Goal: Task Accomplishment & Management: Use online tool/utility

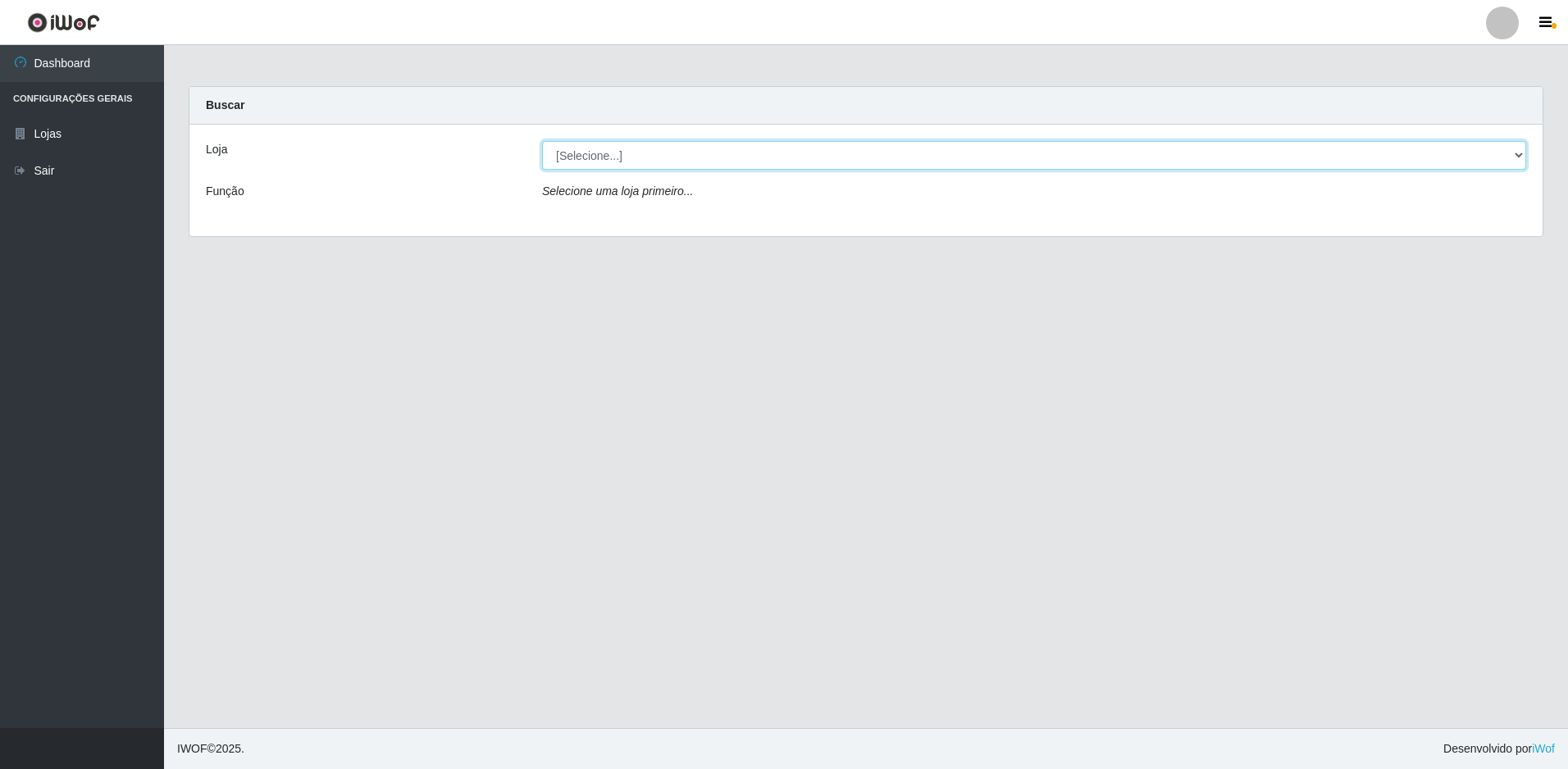
click at [656, 156] on select "[Selecione...] Extraplus - Loja 50 [GEOGRAPHIC_DATA]" at bounding box center [1034, 155] width 984 height 28
select select "451"
click at [543, 141] on select "[Selecione...] Extraplus - Loja 50 [GEOGRAPHIC_DATA]" at bounding box center [1034, 155] width 984 height 28
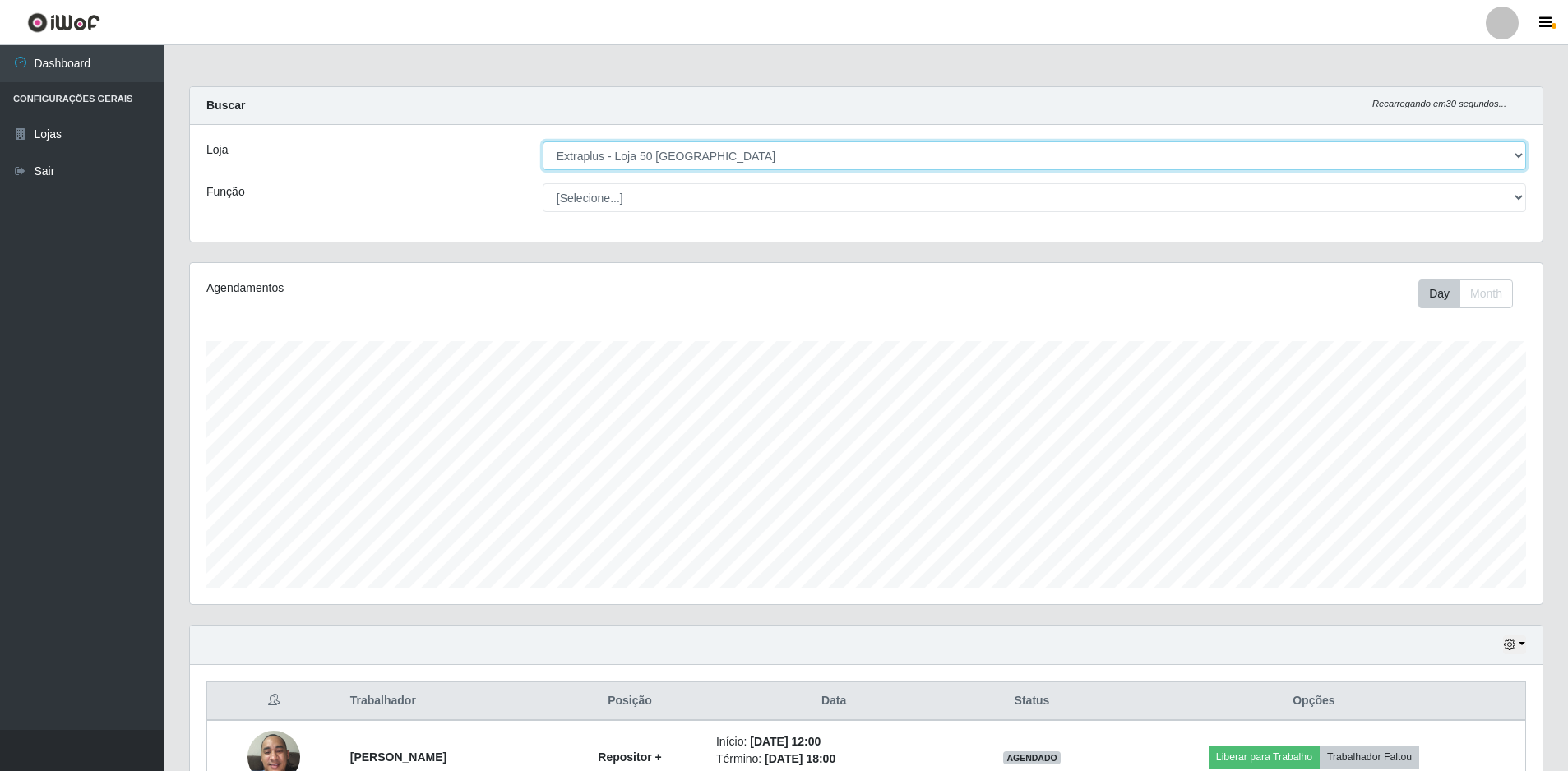
scroll to position [341, 1352]
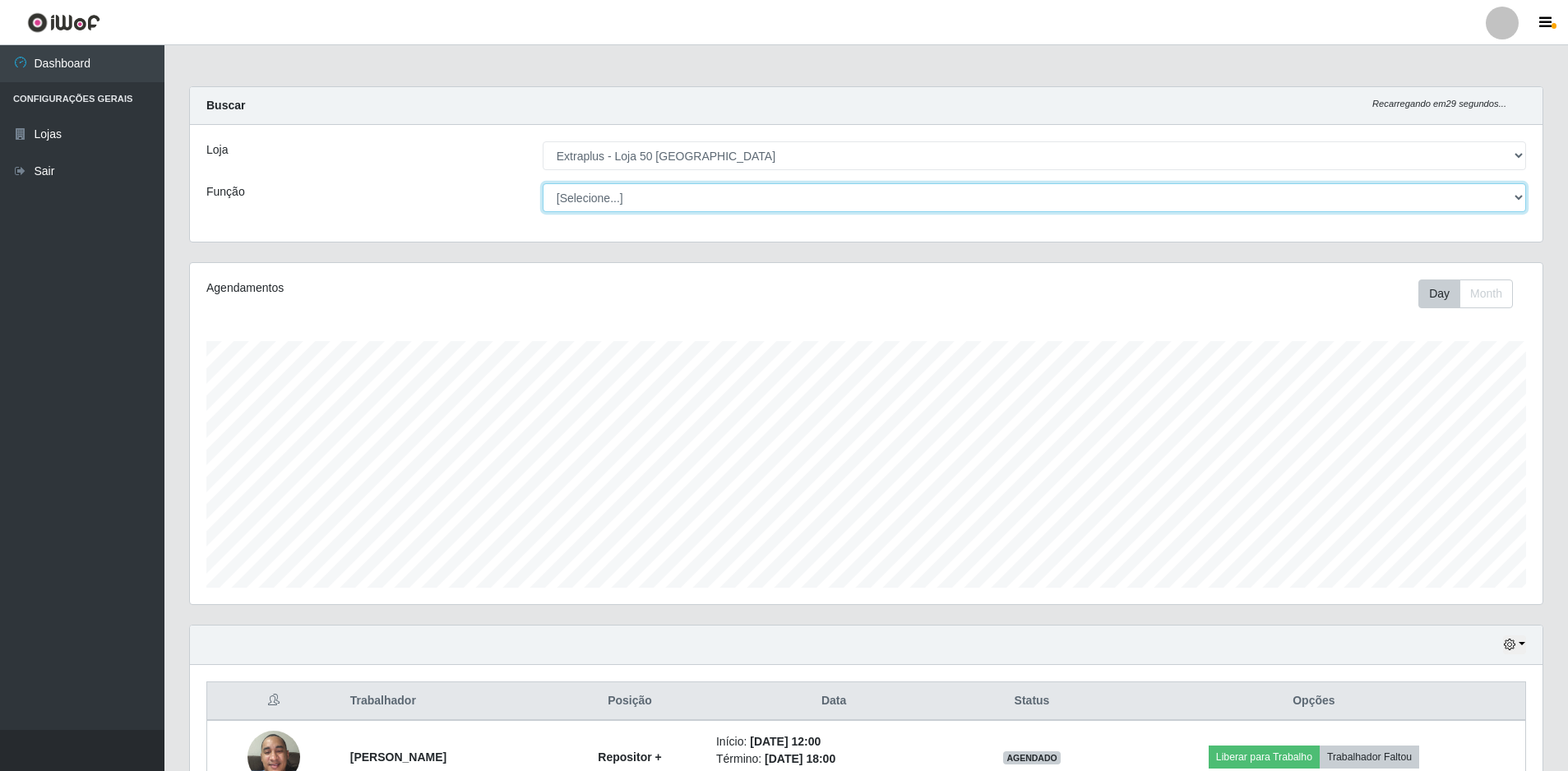
click at [622, 198] on select "[Selecione...] Repositor Repositor + Repositor ++" at bounding box center [1035, 197] width 983 height 28
click at [634, 201] on select "[Selecione...] Repositor Repositor + Repositor ++" at bounding box center [1035, 197] width 983 height 28
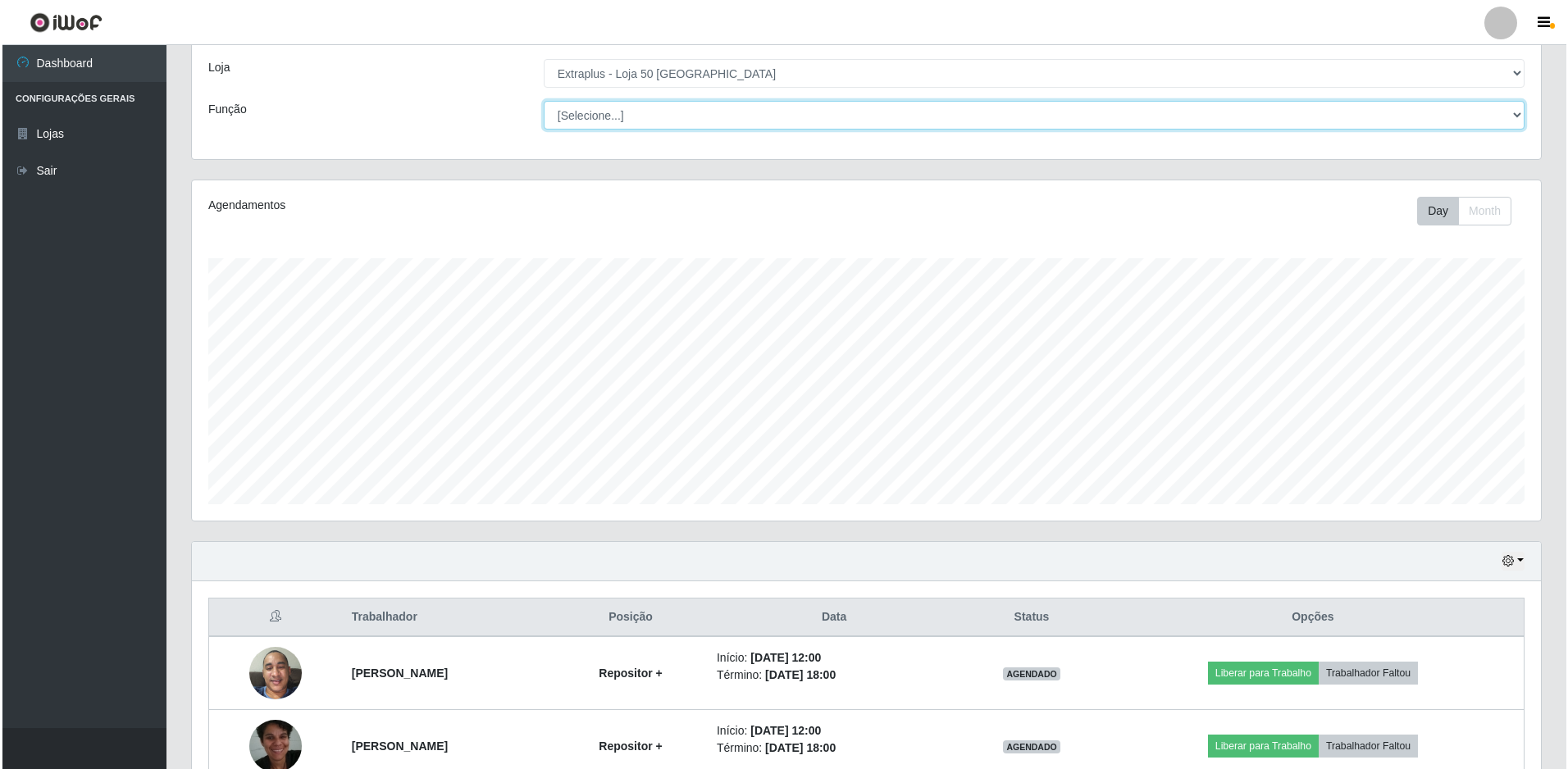
scroll to position [174, 0]
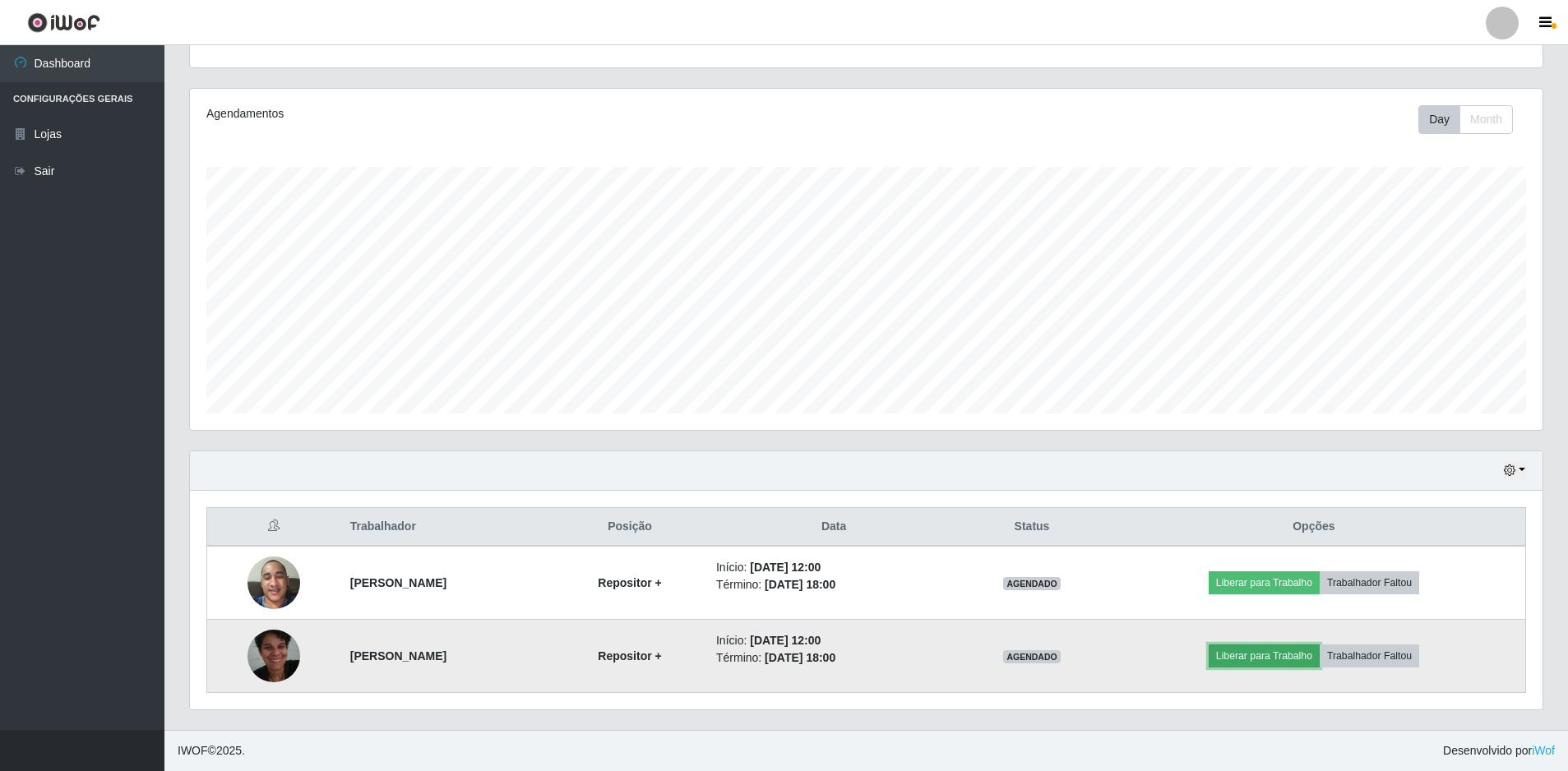
click at [1313, 660] on button "Liberar para Trabalho" at bounding box center [1263, 655] width 111 height 23
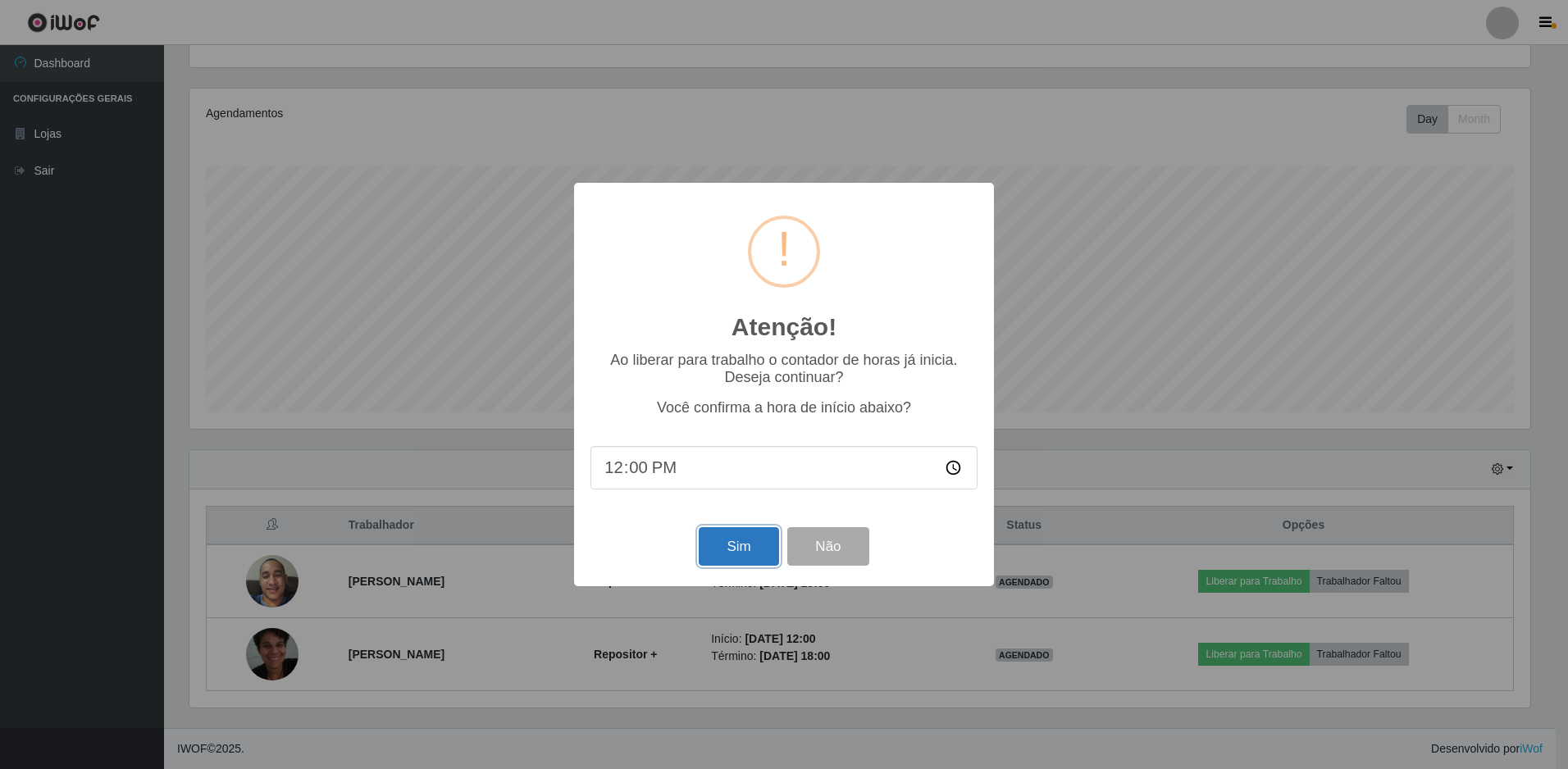
click at [751, 547] on button "Sim" at bounding box center [738, 546] width 79 height 39
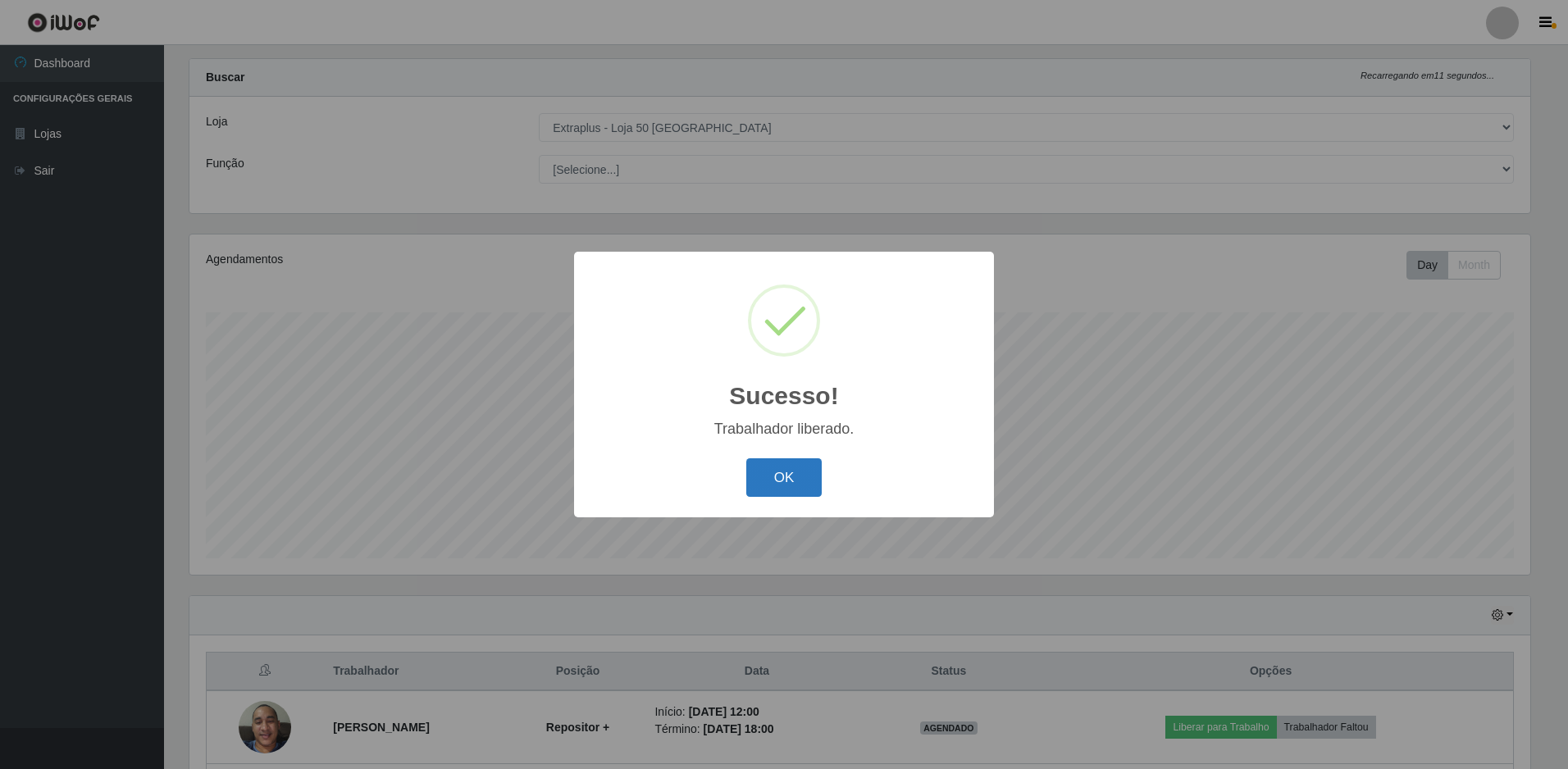
click at [799, 487] on button "OK" at bounding box center [784, 477] width 77 height 39
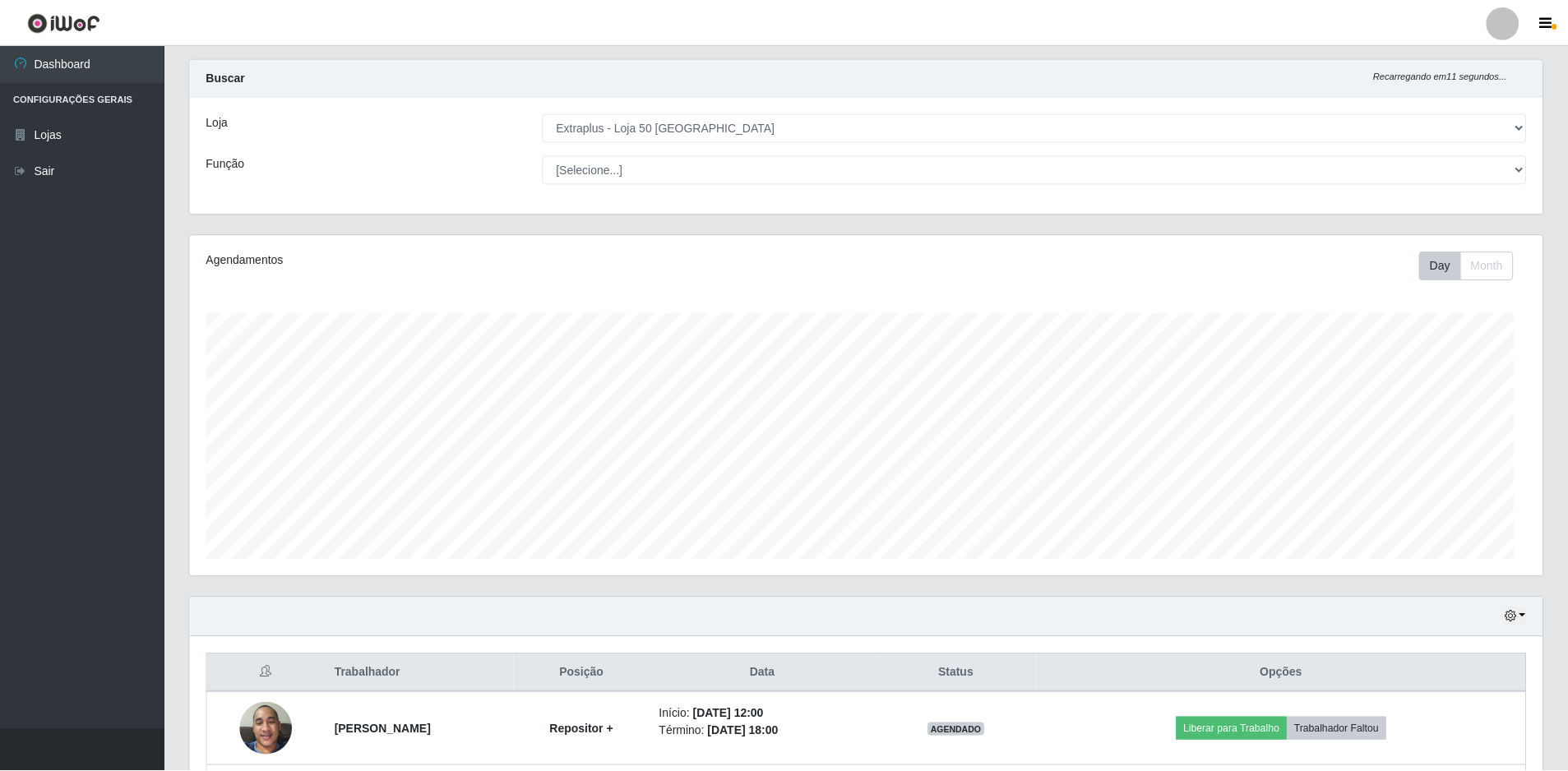
scroll to position [341, 1352]
